Goal: Task Accomplishment & Management: Complete application form

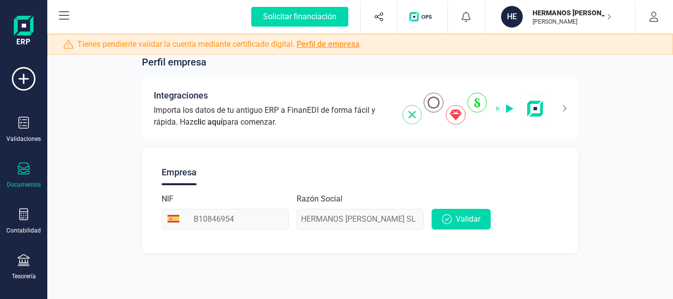
click at [22, 173] on icon at bounding box center [24, 169] width 12 height 12
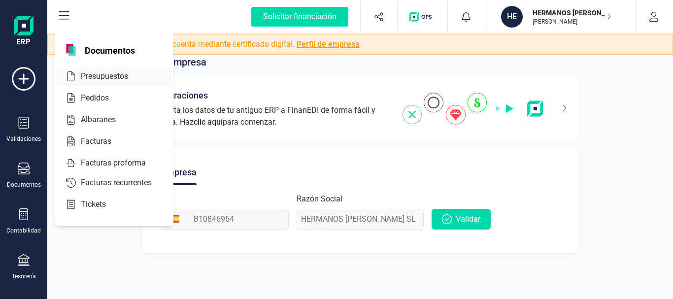
click at [104, 75] on span "Presupuestos" at bounding box center [111, 76] width 69 height 12
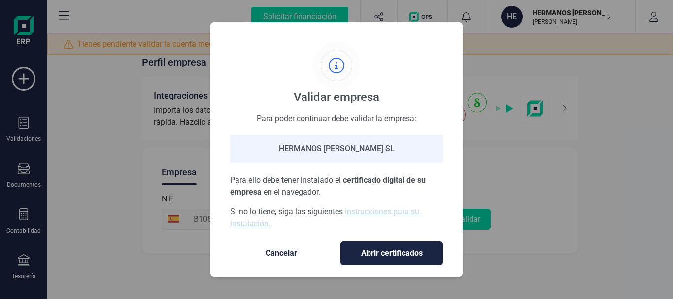
click at [24, 218] on div "Validar empresa Para poder continuar debe validar la empresa: HERMANOS [PERSON_…" at bounding box center [336, 149] width 673 height 299
click at [272, 253] on span "Cancelar" at bounding box center [281, 253] width 83 height 12
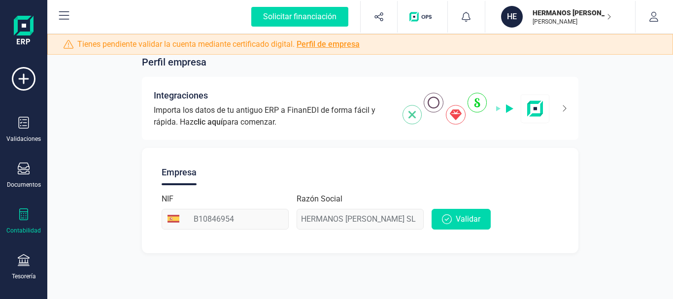
click at [27, 224] on div "Contabilidad" at bounding box center [23, 222] width 39 height 26
click at [476, 218] on span "Validar" at bounding box center [468, 219] width 25 height 12
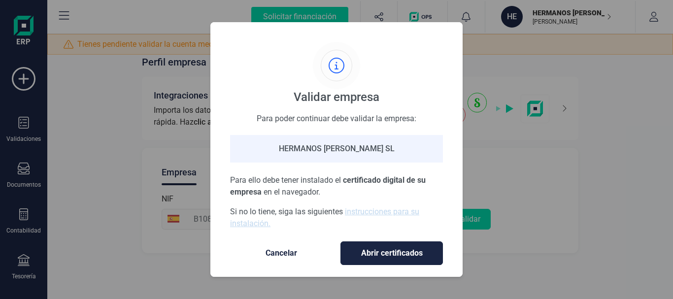
click at [283, 251] on span "Cancelar" at bounding box center [281, 253] width 83 height 12
